Goal: Information Seeking & Learning: Learn about a topic

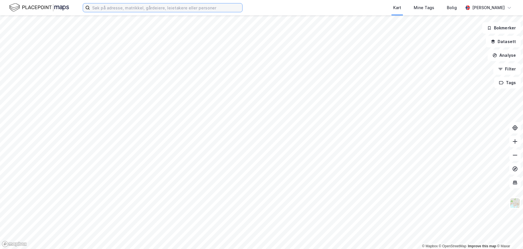
click at [205, 7] on input at bounding box center [166, 7] width 152 height 9
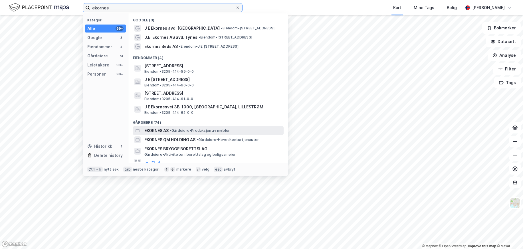
type input "ekornes"
click at [190, 129] on span "• Gårdeiere • Produksjon av møbler" at bounding box center [200, 130] width 60 height 5
